Goal: Task Accomplishment & Management: Manage account settings

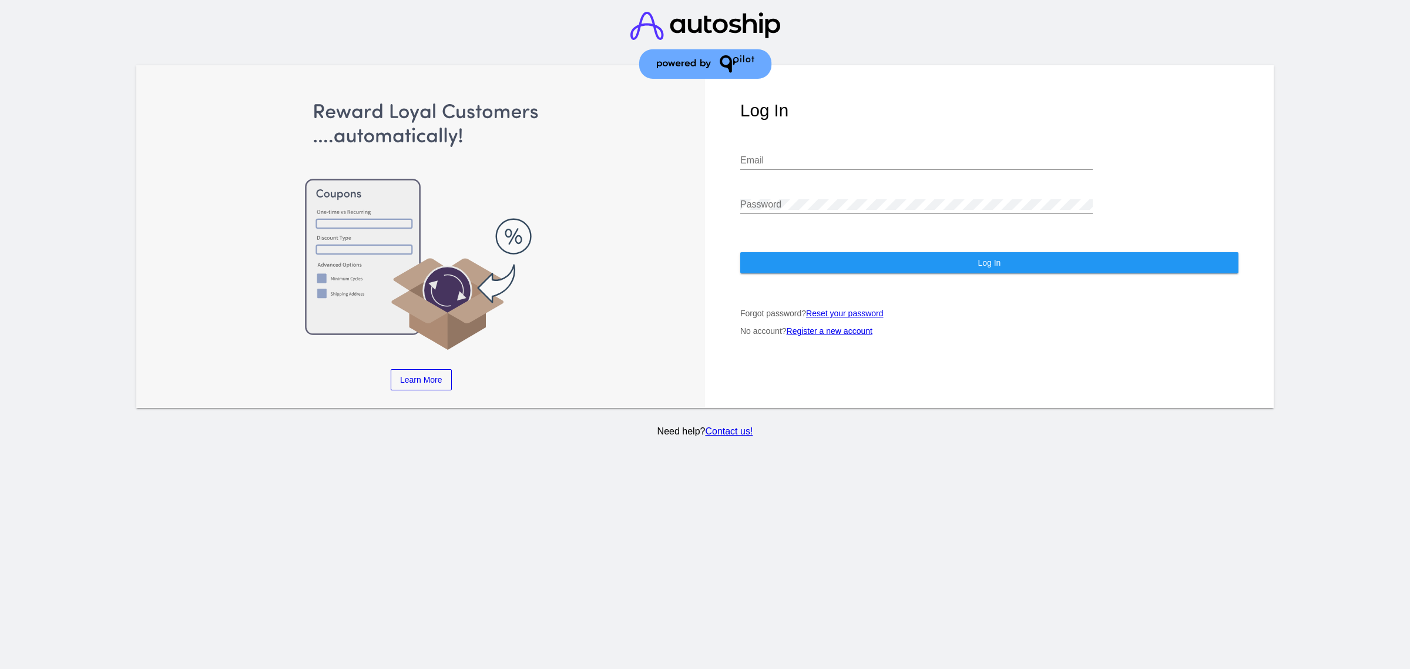
click at [774, 143] on div "Email" at bounding box center [916, 156] width 352 height 26
type input "[PERSON_NAME][EMAIL_ADDRESS][DOMAIN_NAME]"
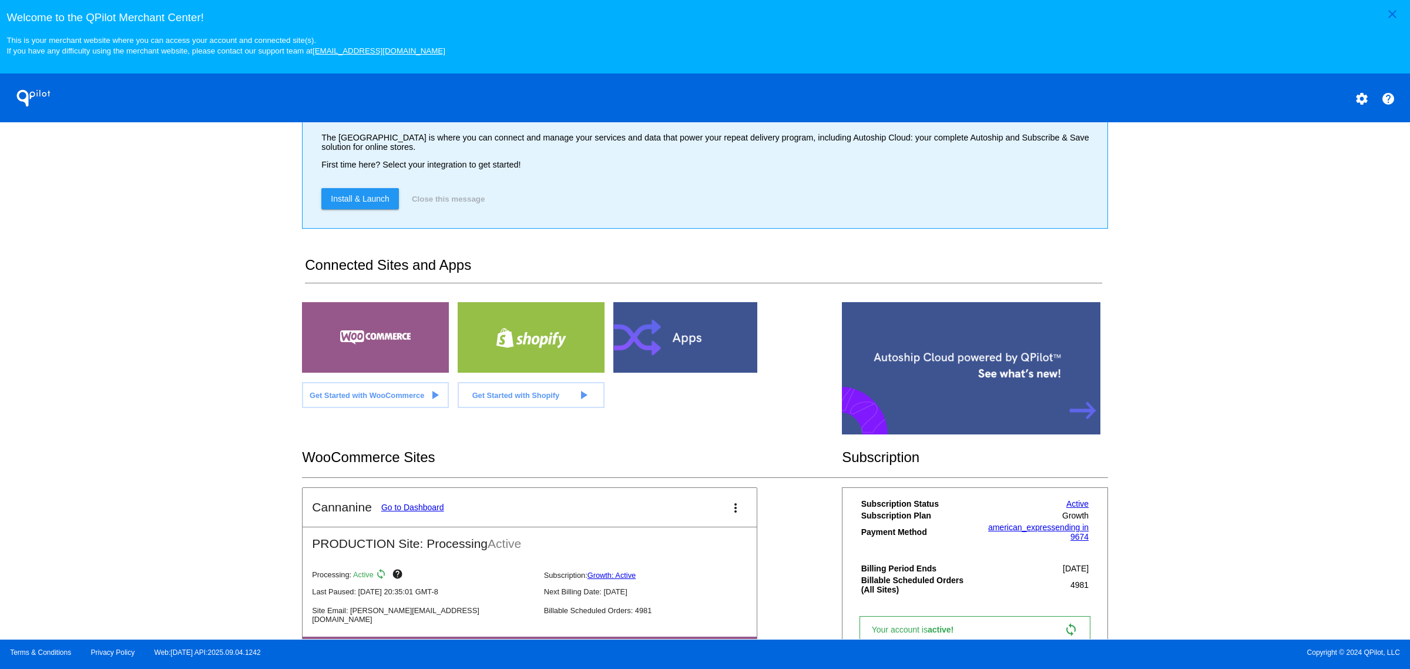
scroll to position [136, 0]
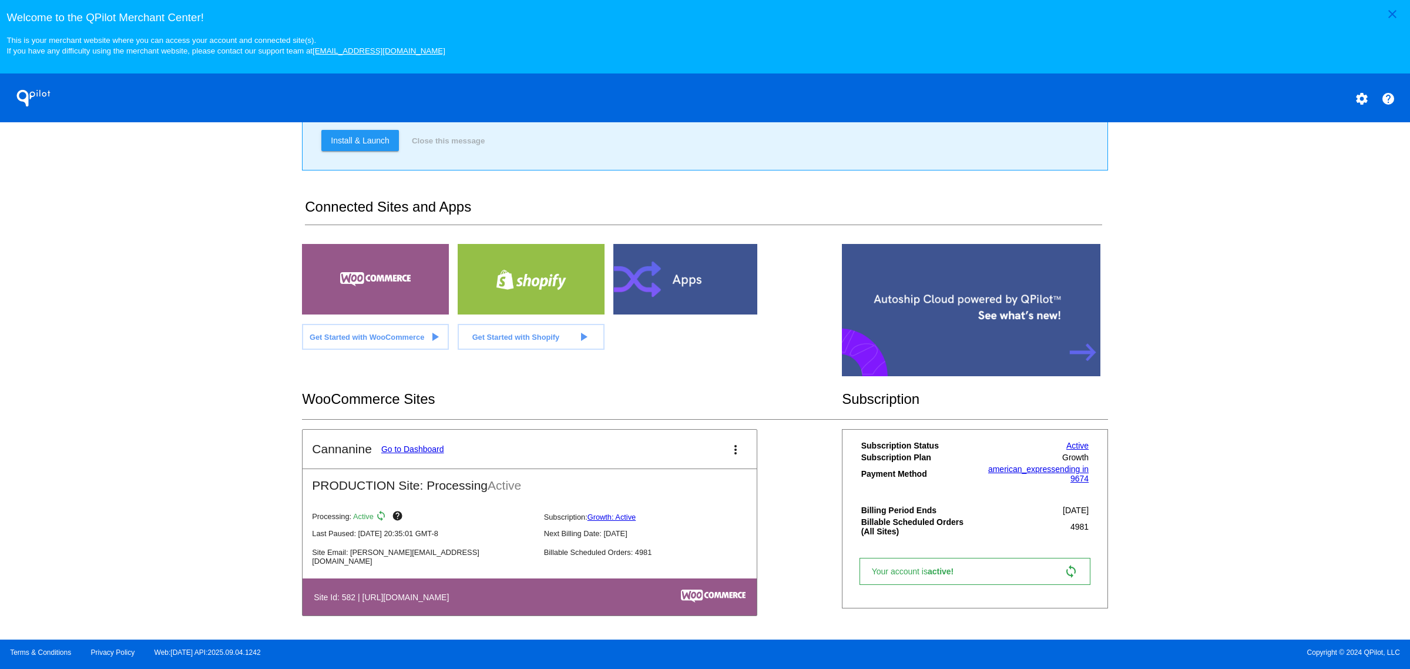
click at [407, 446] on link "Go to Dashboard" at bounding box center [412, 448] width 63 height 9
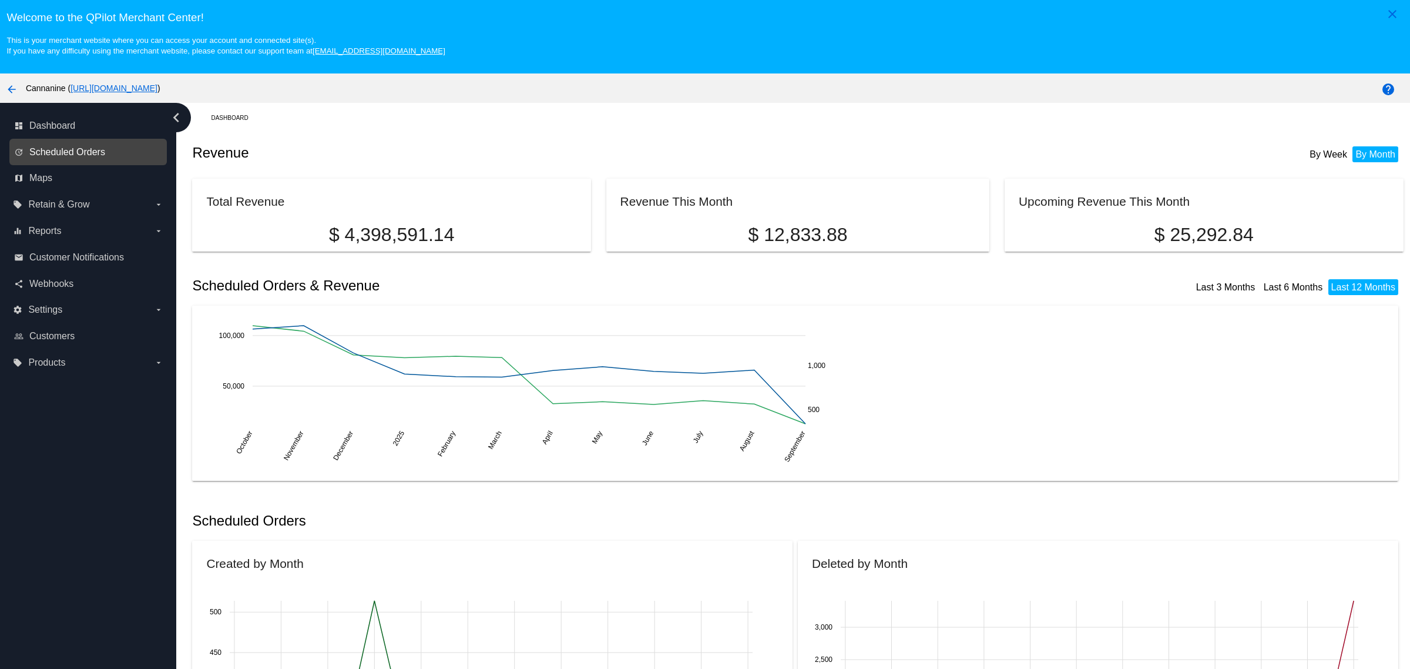
click at [71, 157] on span "Scheduled Orders" at bounding box center [67, 152] width 76 height 11
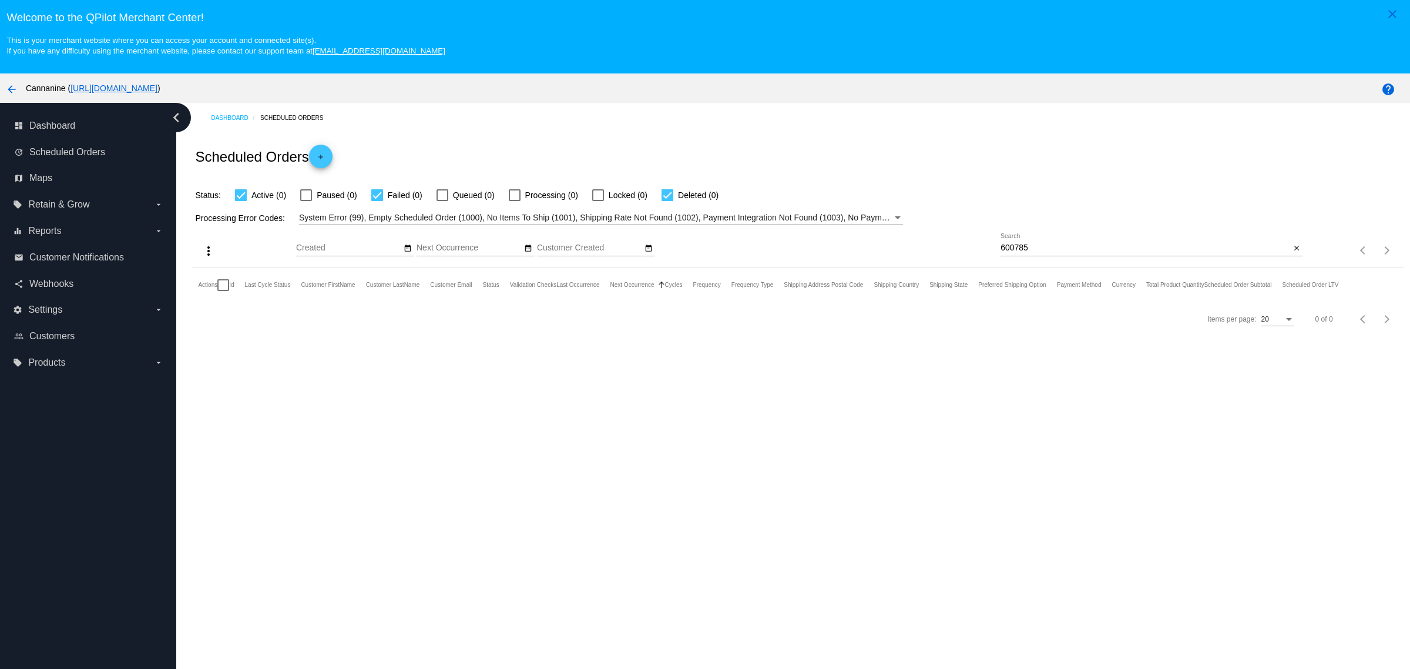
click at [1012, 401] on div "Dashboard Scheduled Orders Scheduled Orders add Status: Active (0) Paused (0) F…" at bounding box center [793, 408] width 1234 height 610
click at [1181, 442] on div "Dashboard Scheduled Orders Scheduled Orders add Status: Active (0) Paused (0) F…" at bounding box center [793, 408] width 1234 height 610
